Goal: Information Seeking & Learning: Learn about a topic

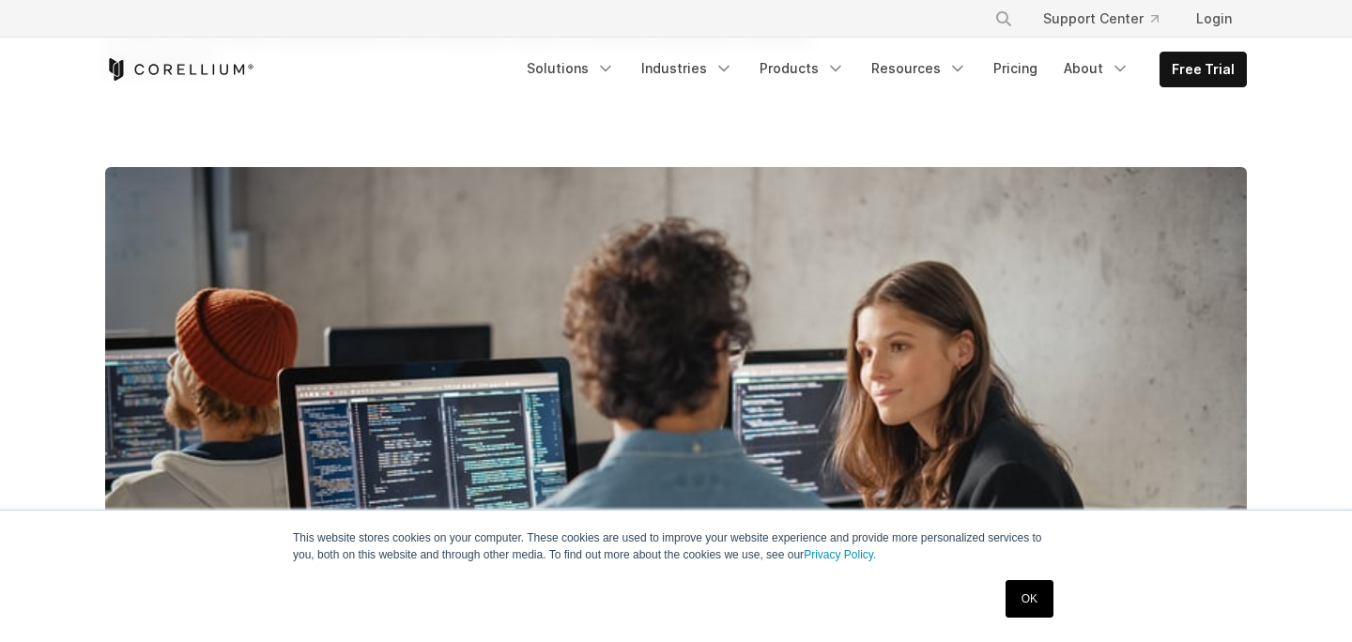
scroll to position [353, 0]
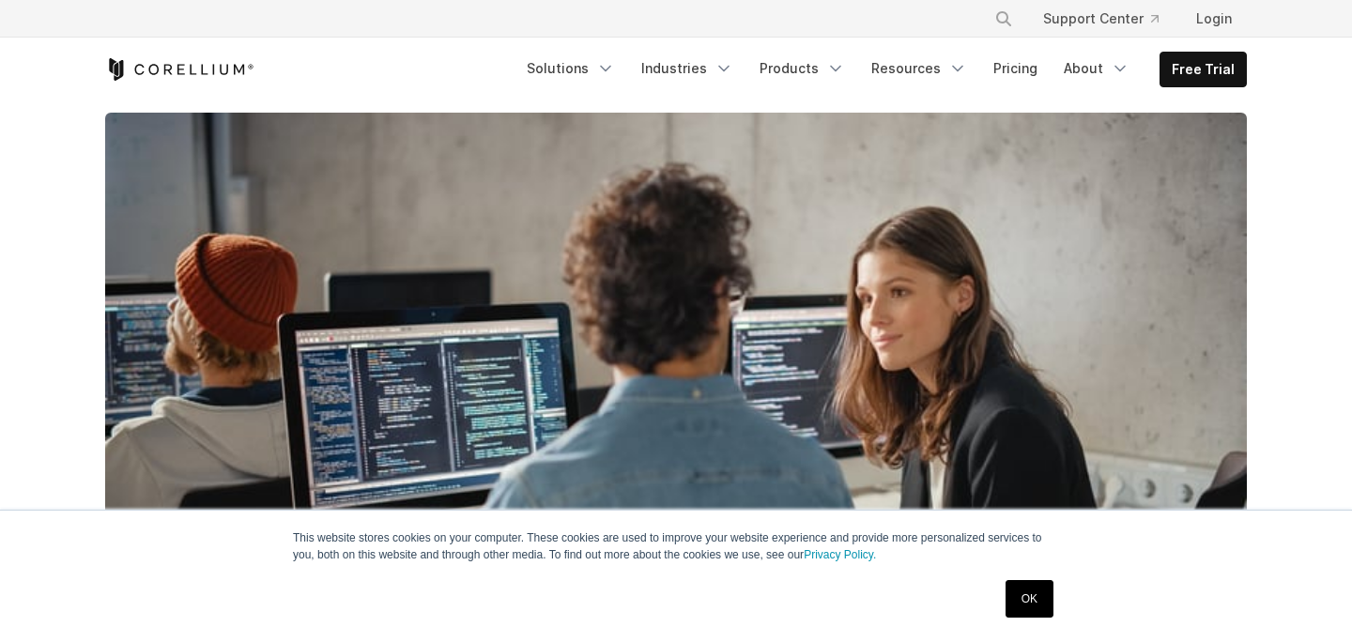
click at [1034, 591] on link "OK" at bounding box center [1030, 599] width 48 height 38
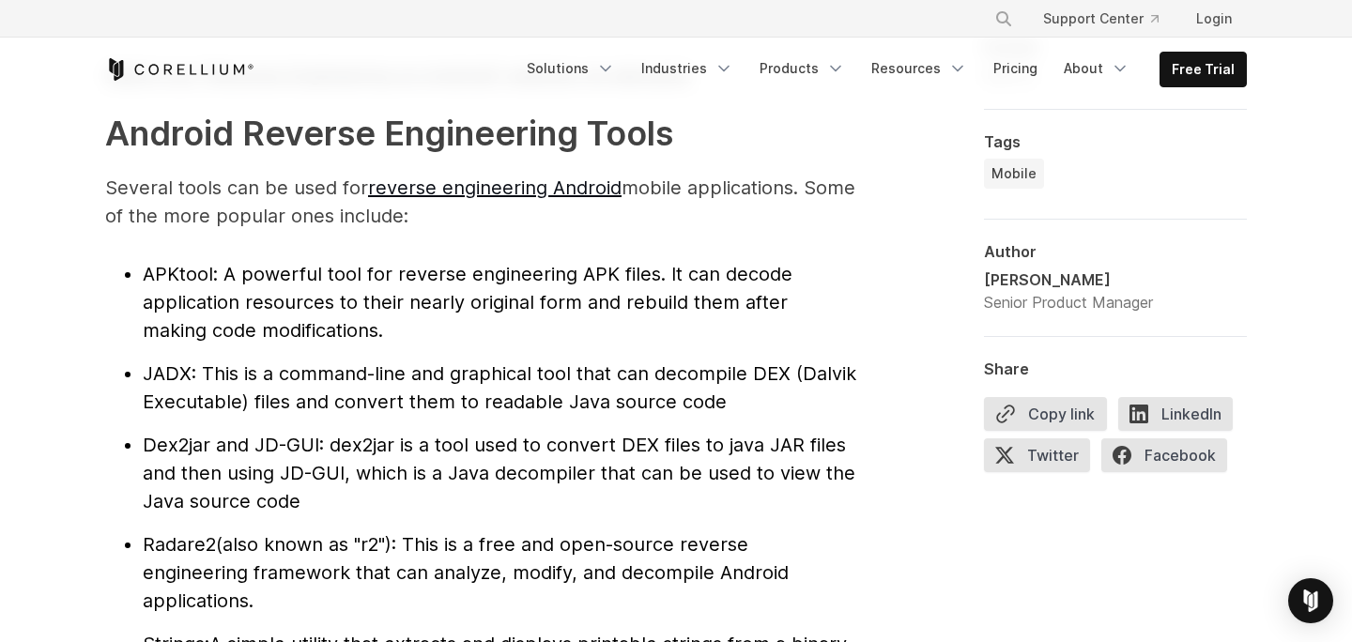
scroll to position [1961, 0]
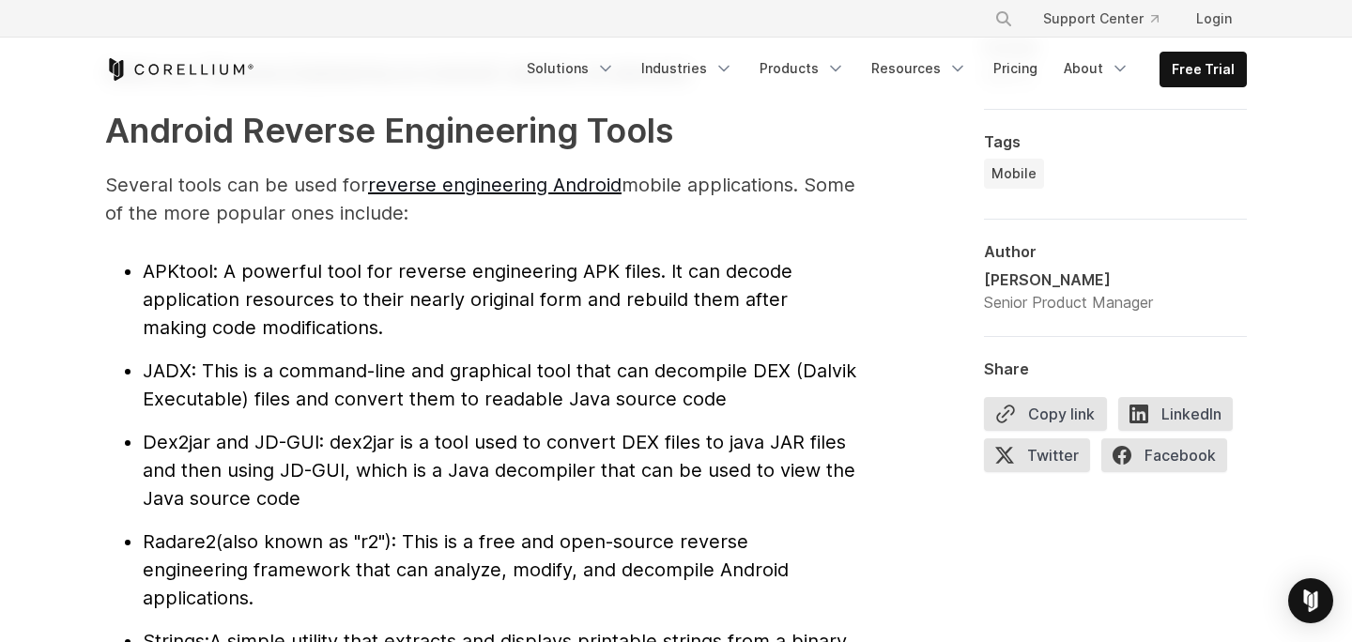
click at [707, 428] on li "Dex2jar and JD-GUI : dex2jar is a tool used to convert DEX files to java JAR fi…" at bounding box center [500, 470] width 714 height 85
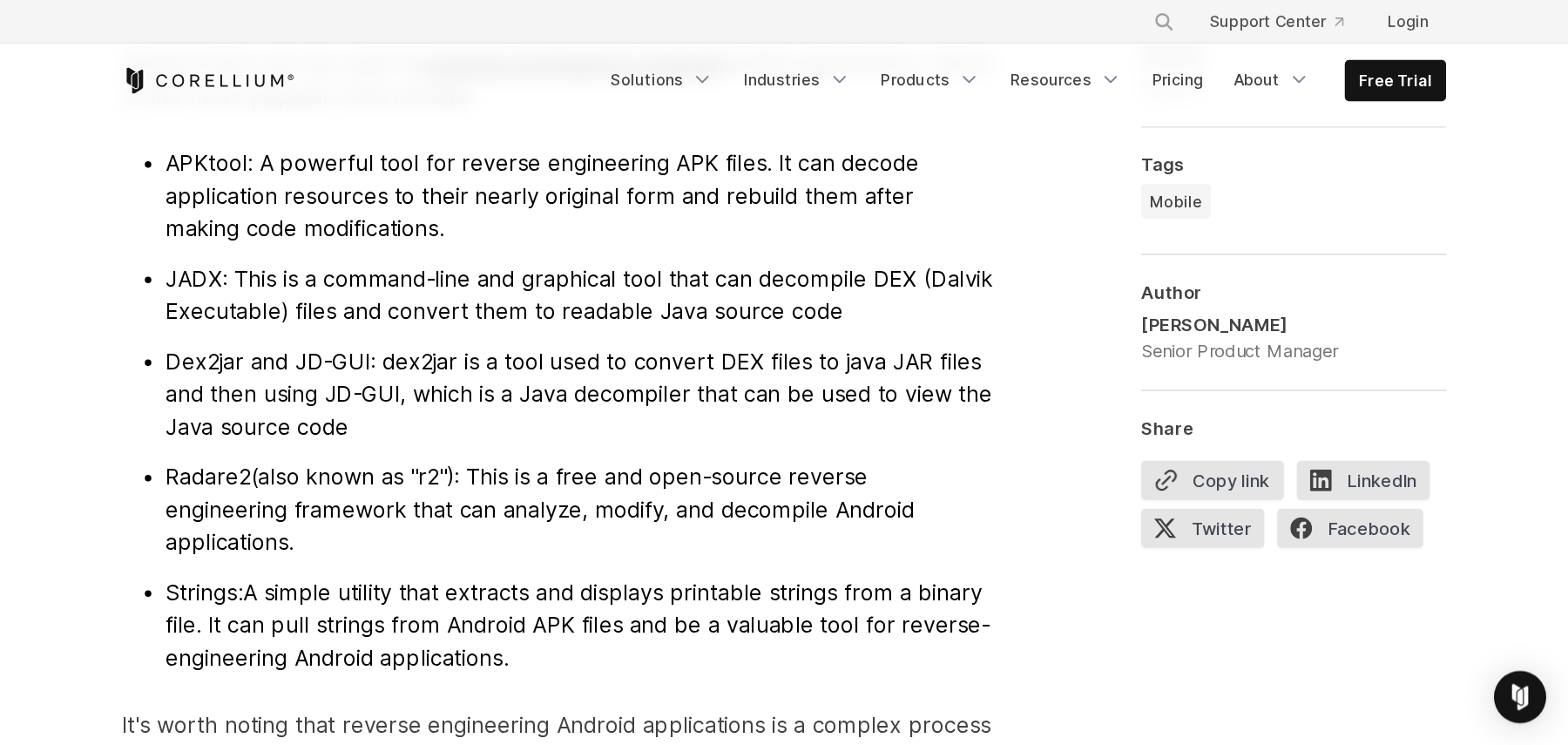
scroll to position [1943, 0]
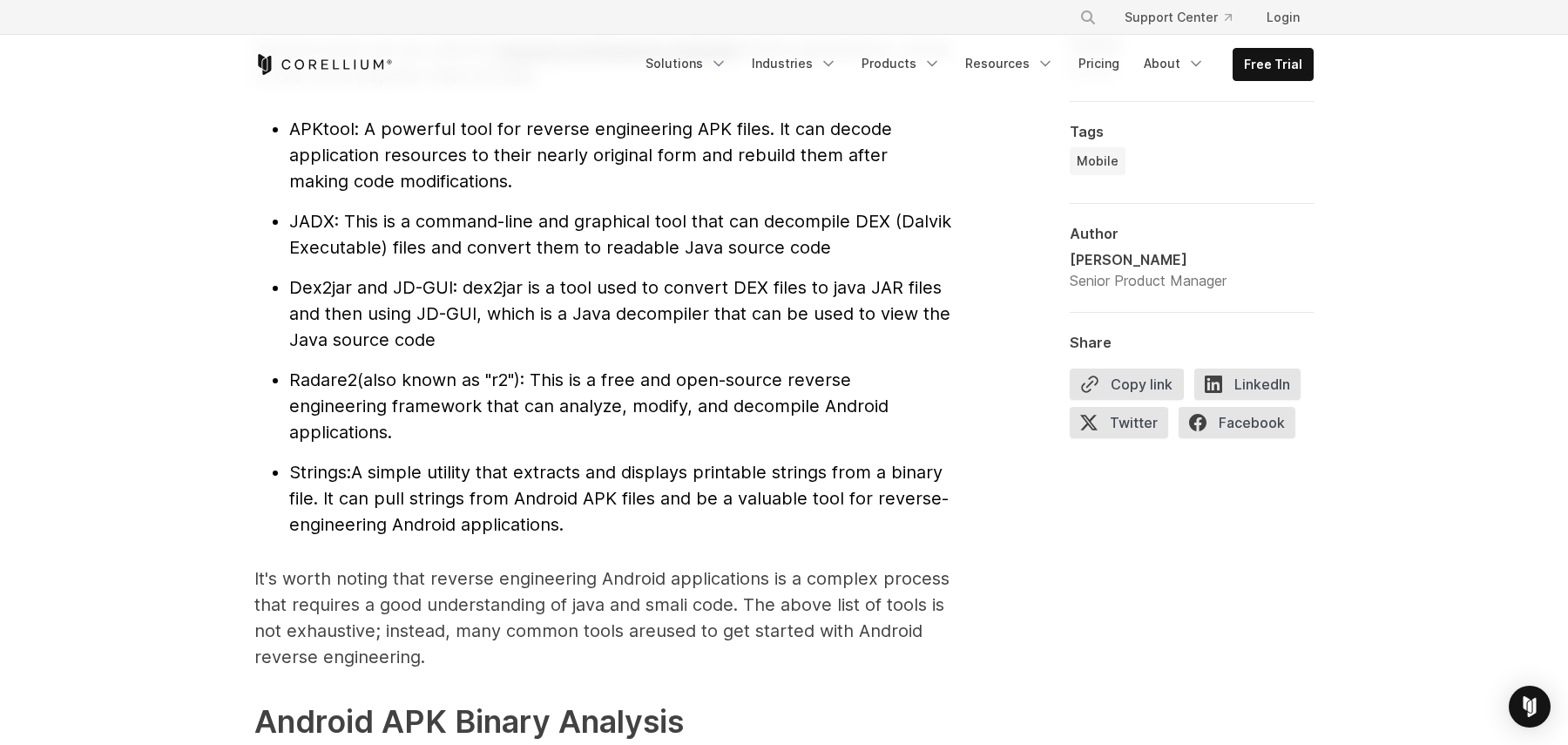
click at [383, 356] on ul "APKtool : A powerful tool for reverse engineering APK files. It can decode appl…" at bounding box center [602, 327] width 697 height 421
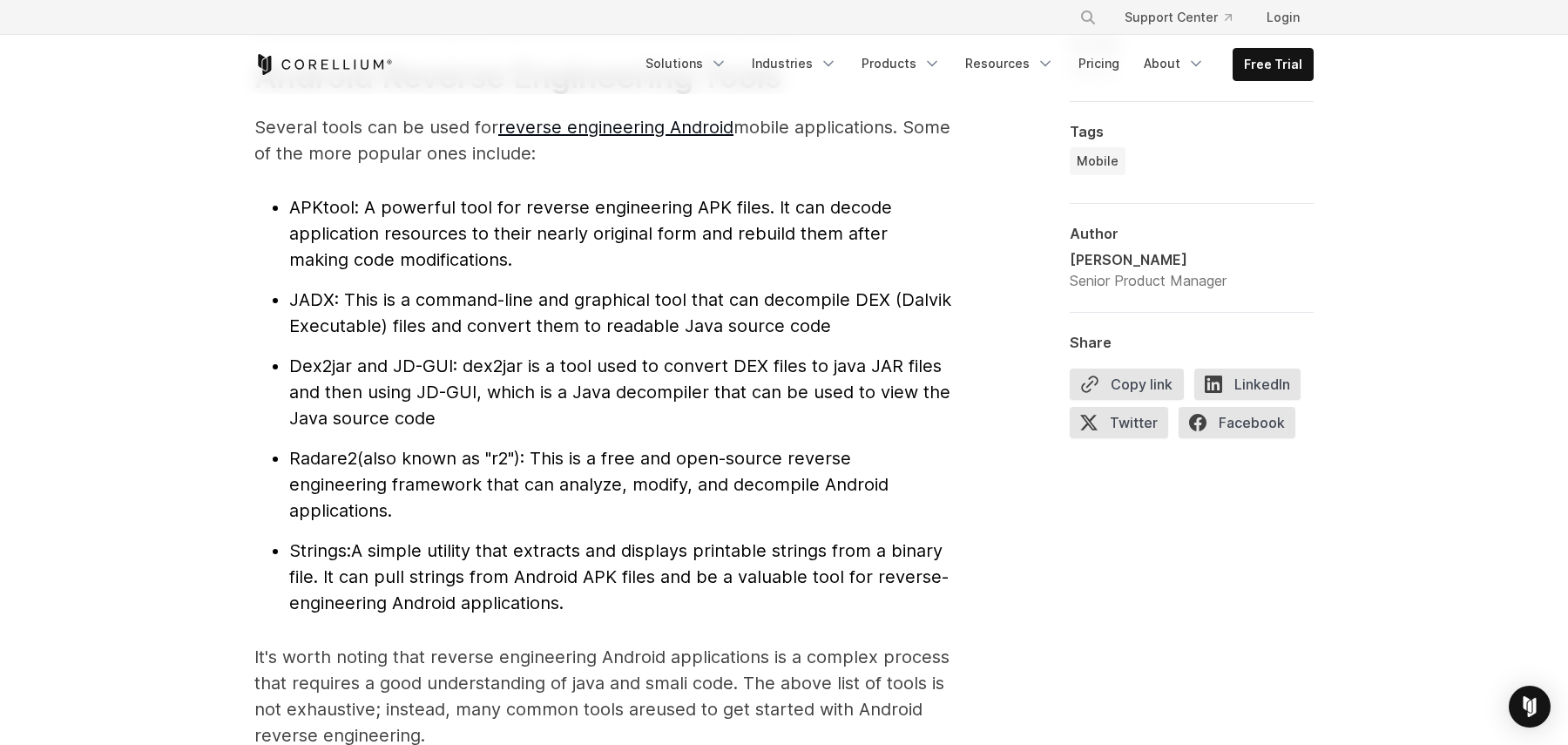
scroll to position [1852, 0]
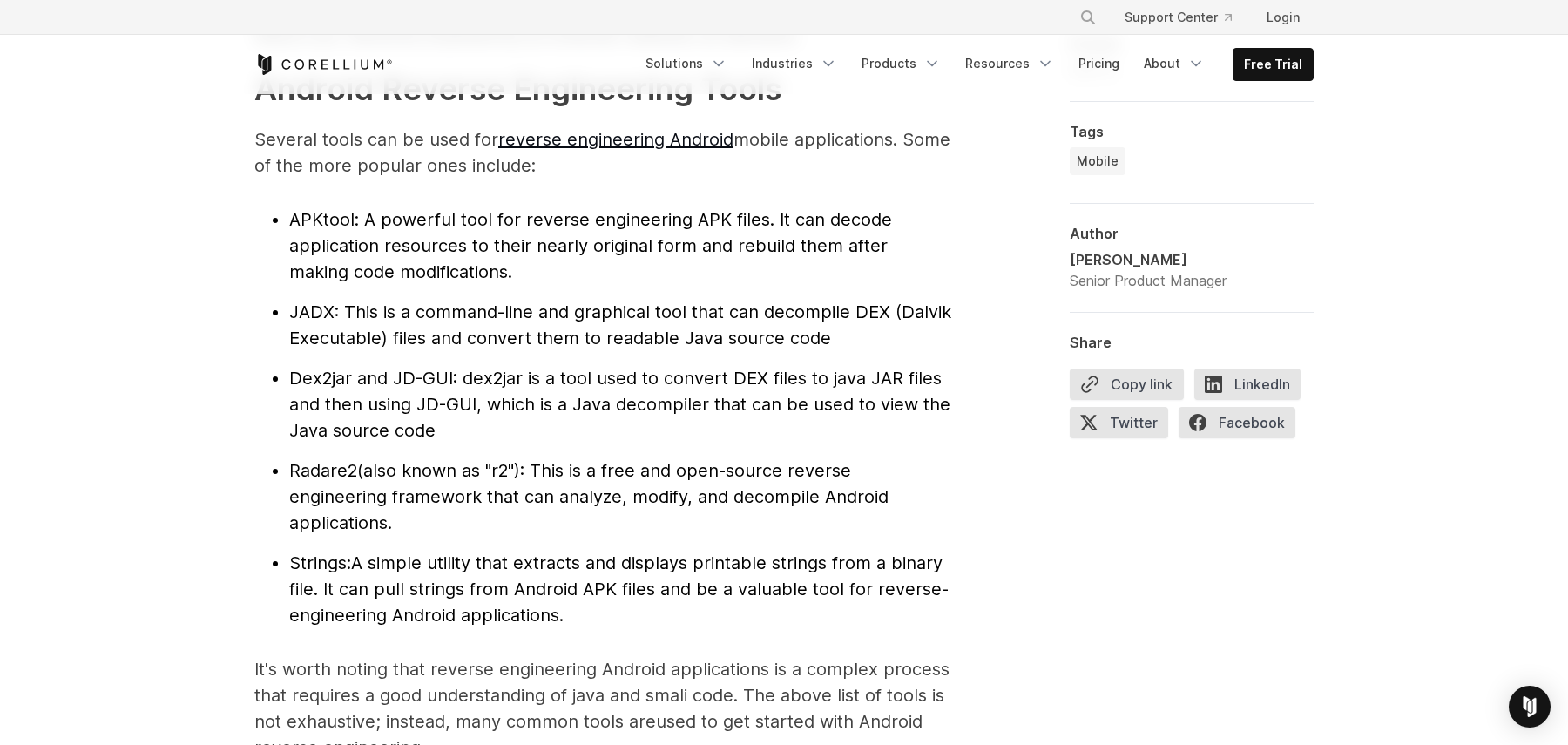
click at [814, 475] on span "(also known as "r2"): This is a free and open-source reverse engineering framew…" at bounding box center [589, 496] width 599 height 73
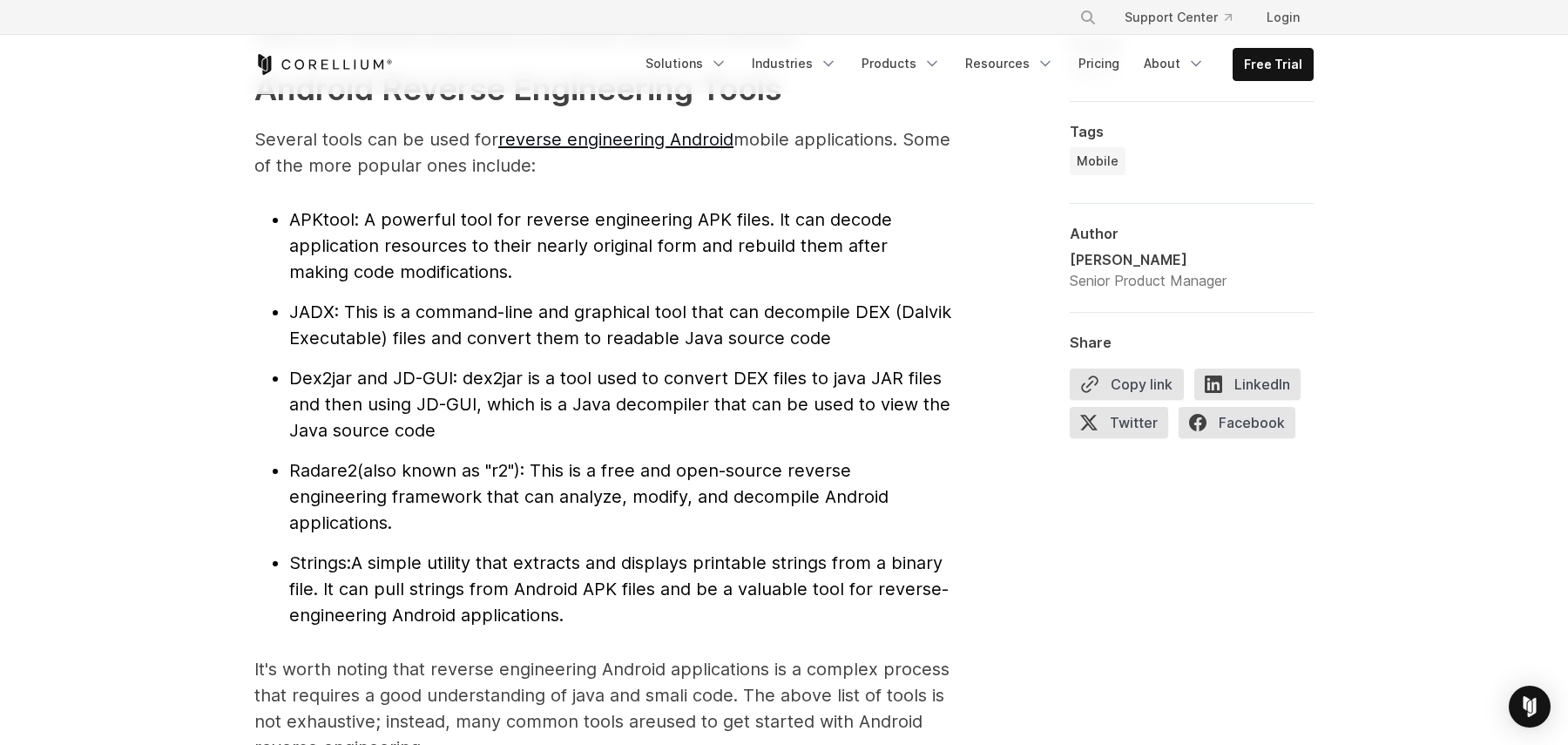
click at [814, 475] on span "(also known as "r2"): This is a free and open-source reverse engineering framew…" at bounding box center [589, 496] width 599 height 73
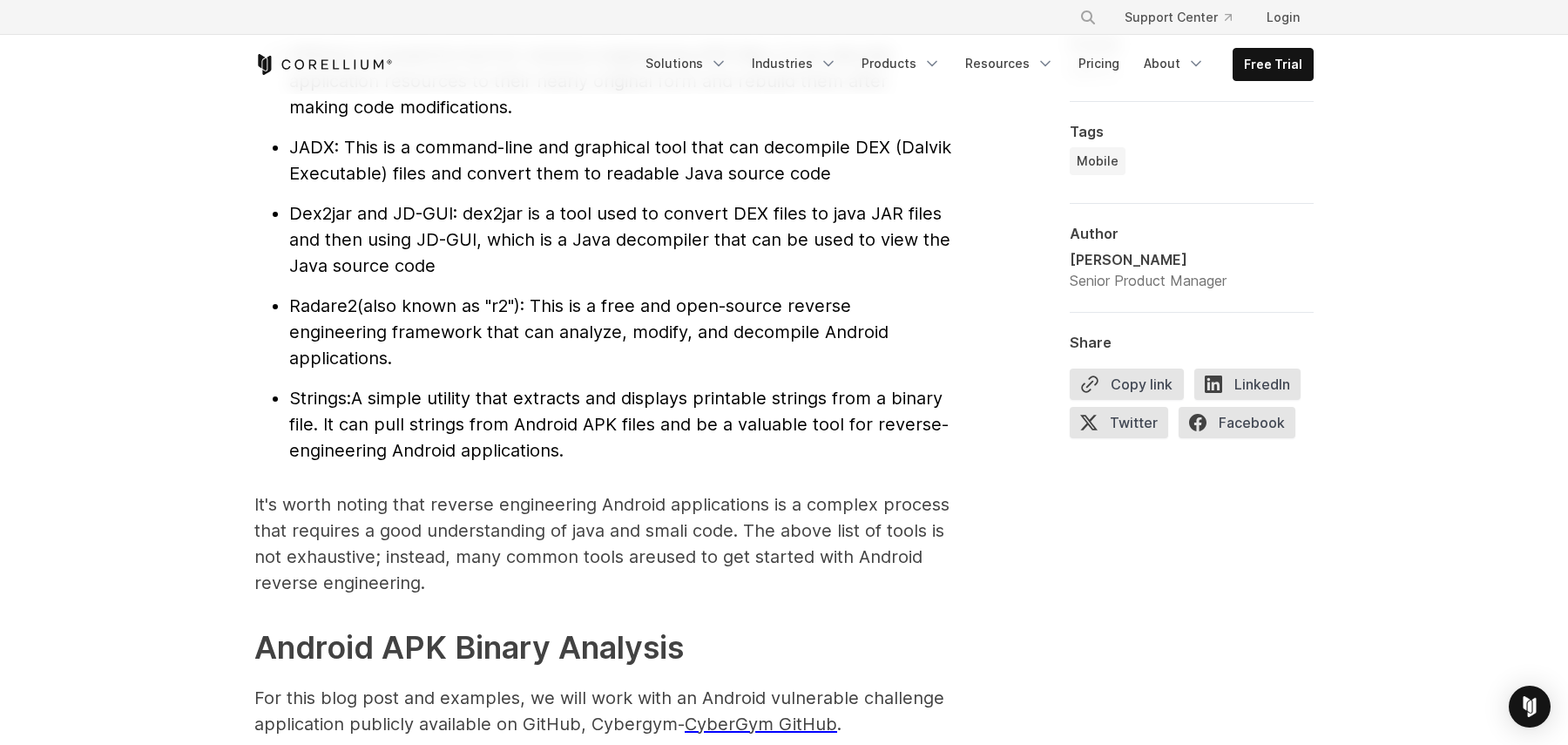
scroll to position [2019, 0]
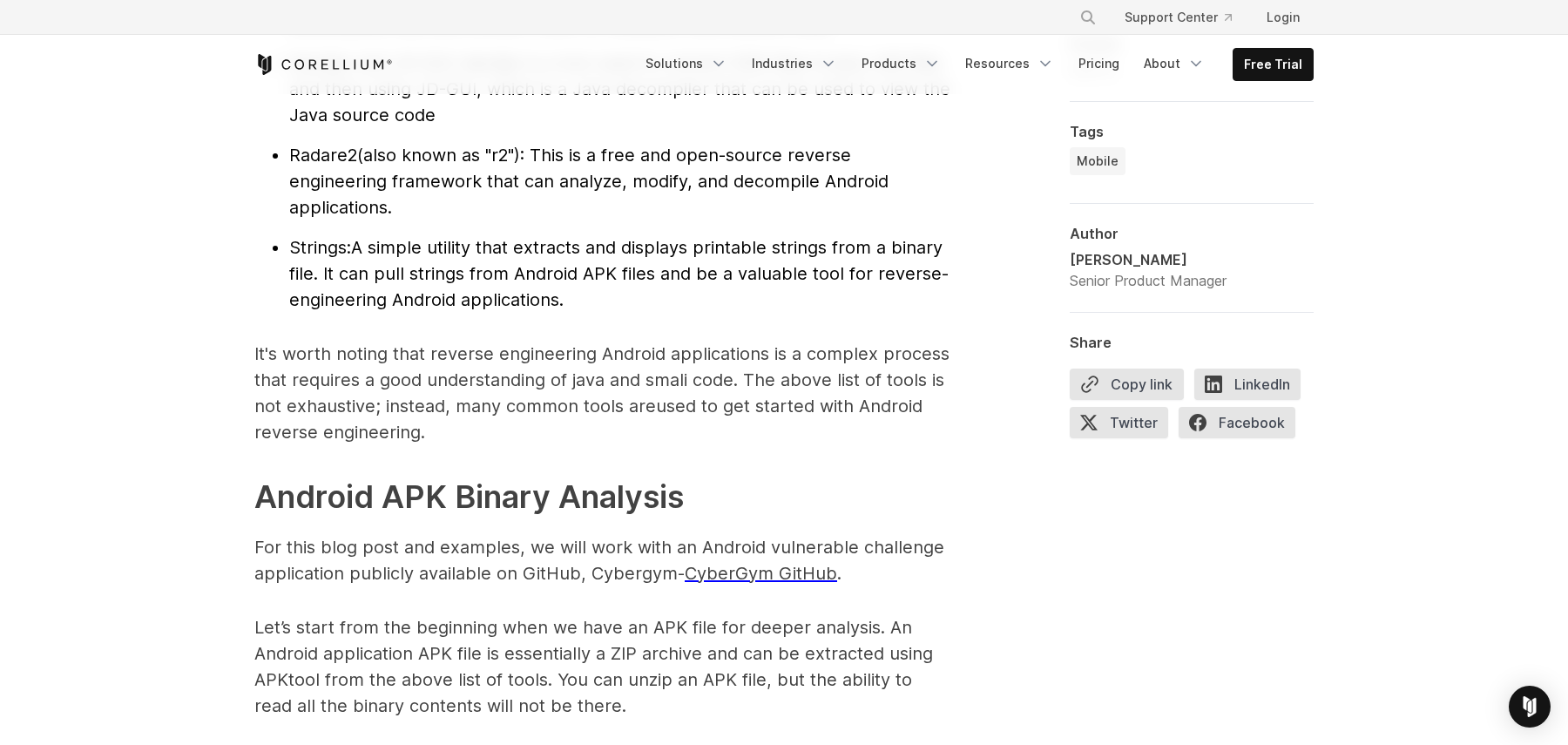
scroll to position [2170, 0]
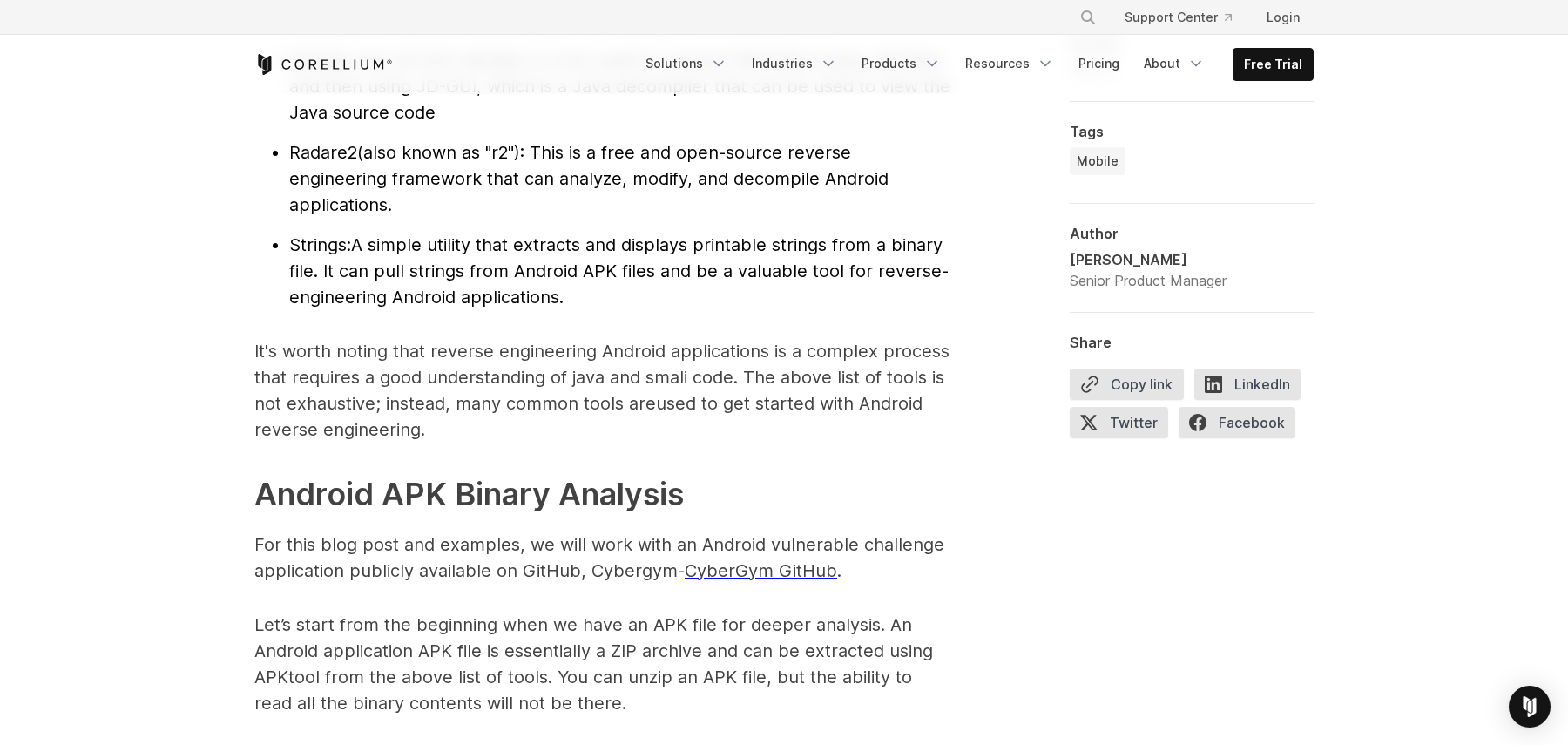
click at [739, 379] on p "It's worth noting that reverse engineering Android applications is a complex pr…" at bounding box center [602, 390] width 697 height 105
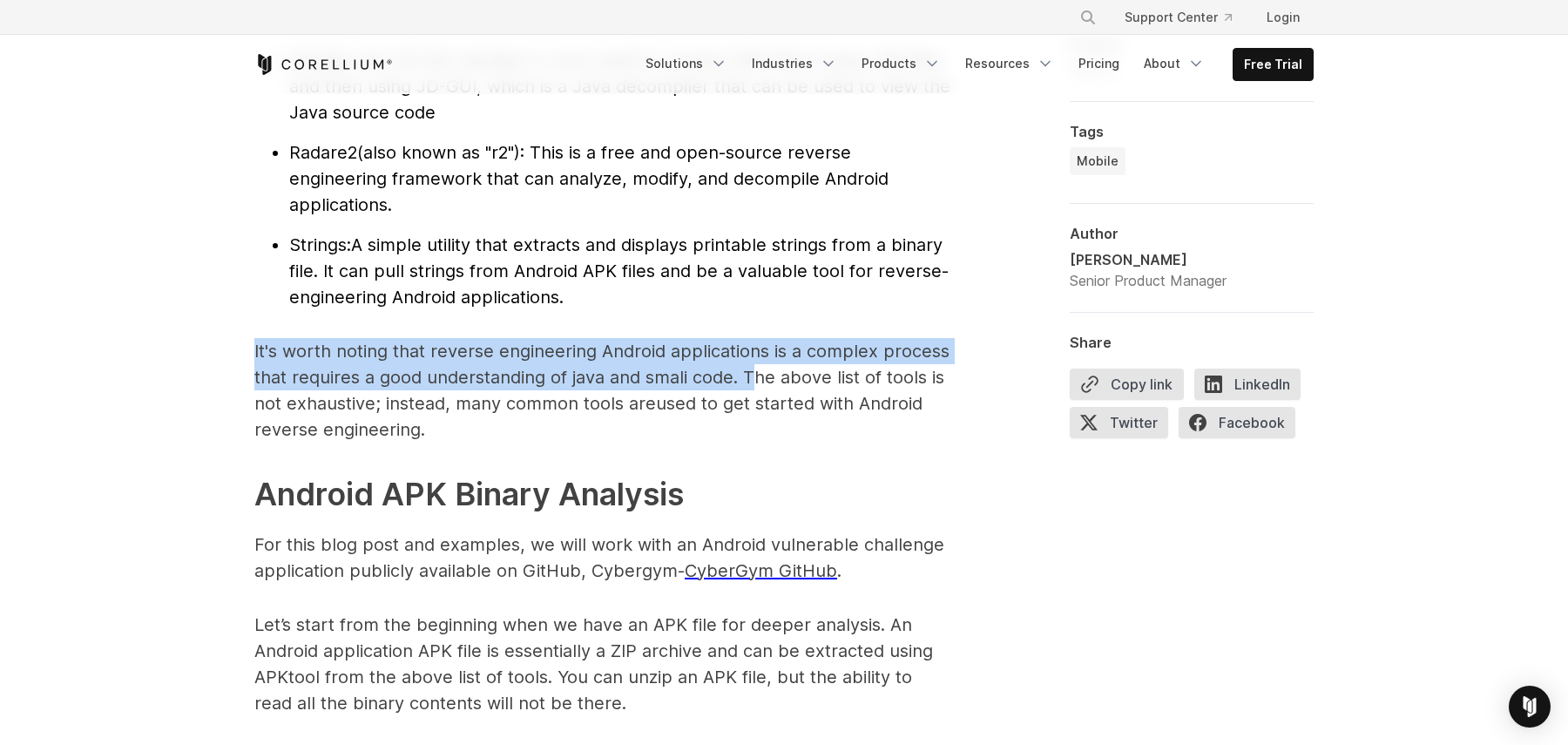
drag, startPoint x: 751, startPoint y: 376, endPoint x: 234, endPoint y: 353, distance: 517.5
copy p "It's worth noting that reverse engineering Android applications is a complex pr…"
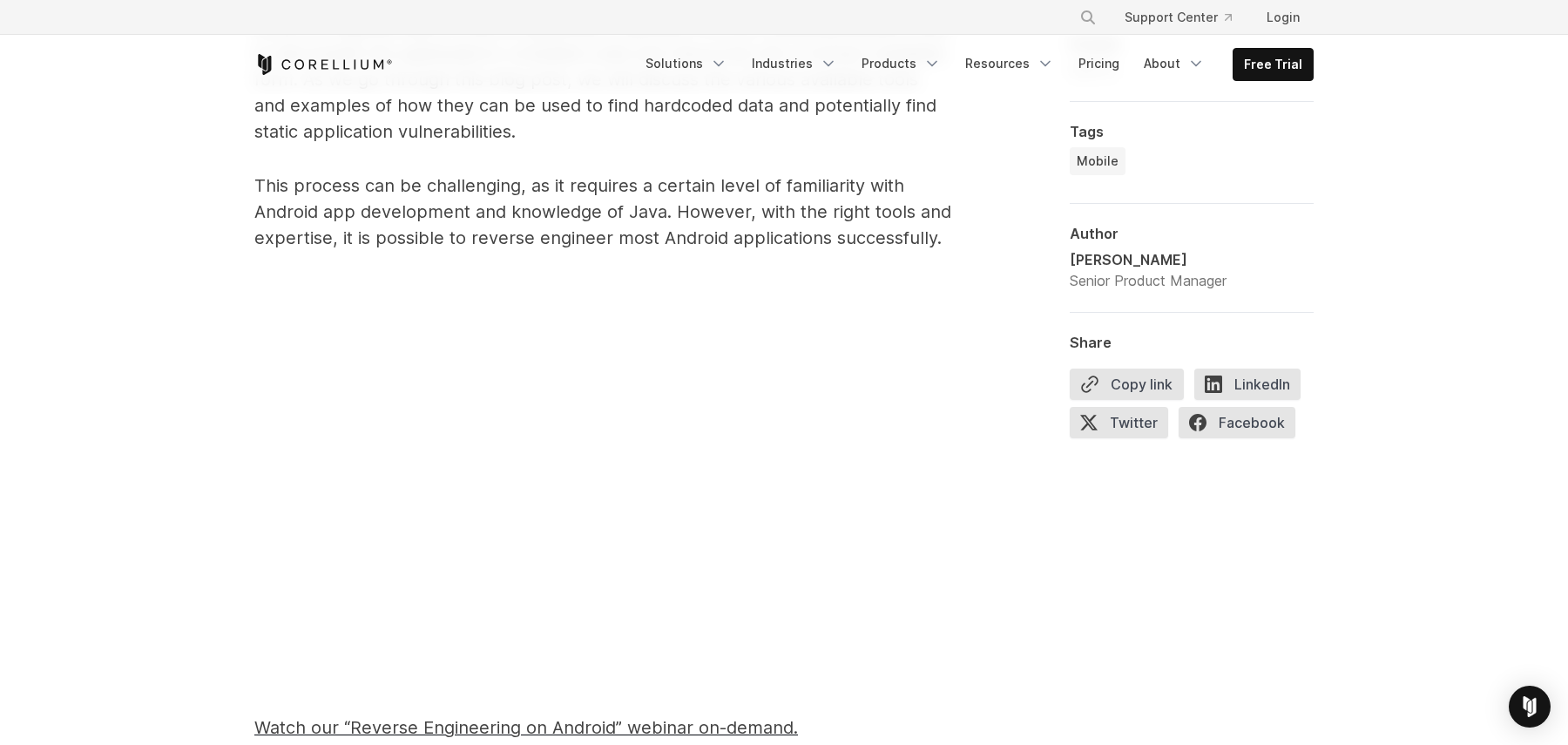
scroll to position [1040, 0]
